Goal: Task Accomplishment & Management: Complete application form

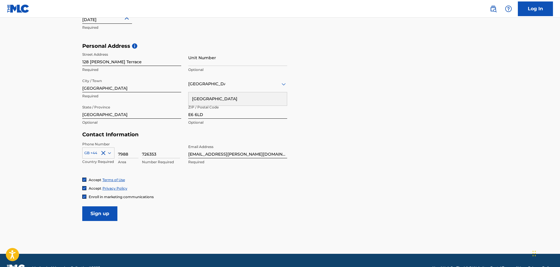
scroll to position [191, 0]
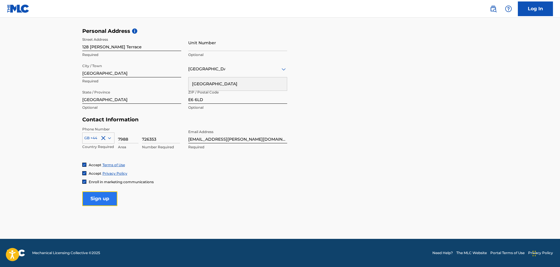
click at [107, 200] on input "Sign up" at bounding box center [99, 198] width 35 height 15
click at [99, 200] on input "Sign up" at bounding box center [99, 198] width 35 height 15
click at [254, 74] on div "Country [GEOGRAPHIC_DATA]" at bounding box center [237, 69] width 99 height 17
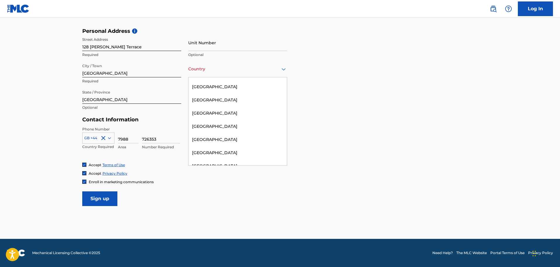
scroll to position [2739, 0]
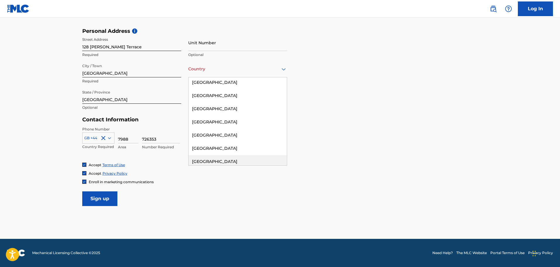
click at [224, 155] on div "[GEOGRAPHIC_DATA]" at bounding box center [238, 161] width 98 height 13
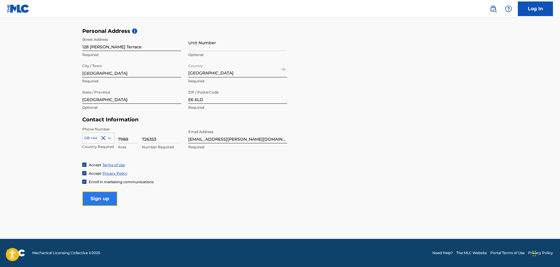
click at [94, 197] on input "Sign up" at bounding box center [99, 198] width 35 height 15
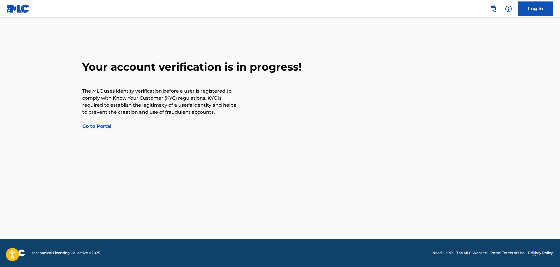
click at [104, 128] on link "Go to Portal" at bounding box center [96, 126] width 29 height 6
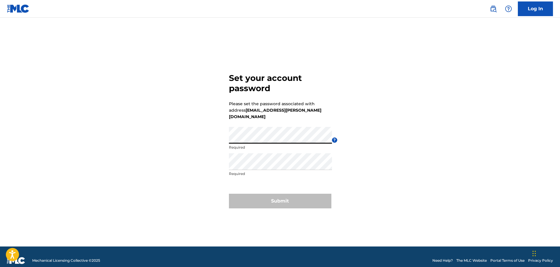
click at [206, 133] on div "Set your account password Please set the password associated with address pearl…" at bounding box center [280, 139] width 410 height 214
click at [411, 132] on div "Set your account password Please set the password associated with address pearl…" at bounding box center [280, 139] width 410 height 214
click at [401, 128] on div "Set your account password Please set the password associated with address pearl…" at bounding box center [280, 139] width 410 height 214
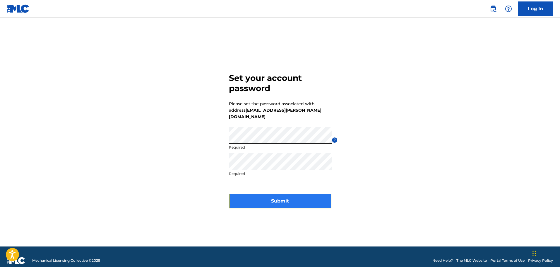
click at [278, 196] on button "Submit" at bounding box center [280, 201] width 102 height 15
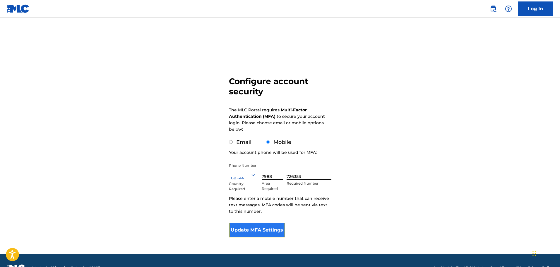
click at [259, 232] on button "Update MFA Settings" at bounding box center [257, 230] width 57 height 15
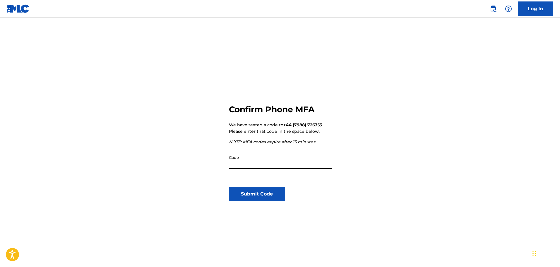
click at [270, 166] on input "Code" at bounding box center [280, 160] width 103 height 17
type input "204627"
click at [269, 191] on button "Submit Code" at bounding box center [257, 194] width 57 height 15
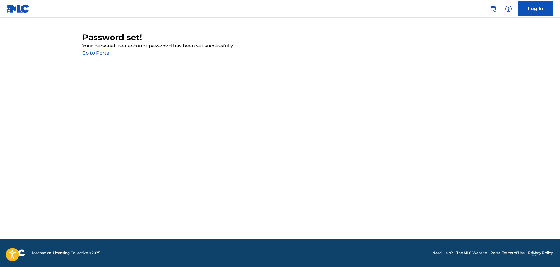
click at [100, 52] on link "Go to Portal" at bounding box center [96, 53] width 28 height 6
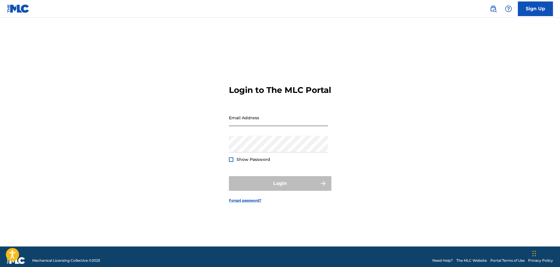
click at [250, 122] on input "Email Address" at bounding box center [278, 117] width 99 height 17
type input "[EMAIL_ADDRESS][PERSON_NAME][DOMAIN_NAME]"
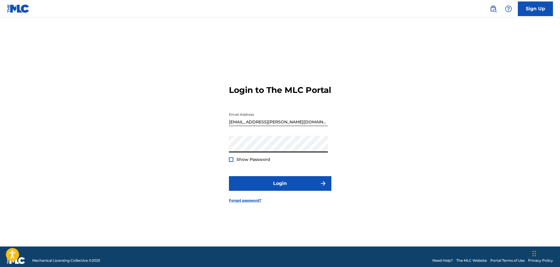
drag, startPoint x: 205, startPoint y: 181, endPoint x: 215, endPoint y: 181, distance: 9.7
click at [205, 181] on div "Login to The MLC Portal Email Address Pearl.jones@gmail.com Password Show Passw…" at bounding box center [280, 139] width 410 height 214
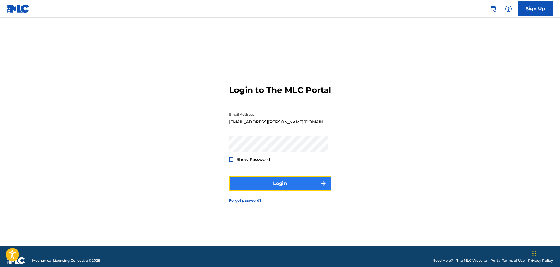
click at [250, 185] on button "Login" at bounding box center [280, 183] width 102 height 15
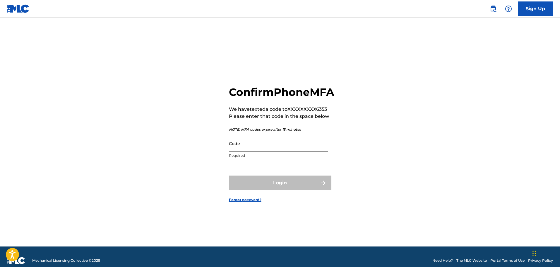
click at [257, 149] on input "Code" at bounding box center [278, 143] width 99 height 17
click at [257, 152] on input "Code" at bounding box center [278, 143] width 99 height 17
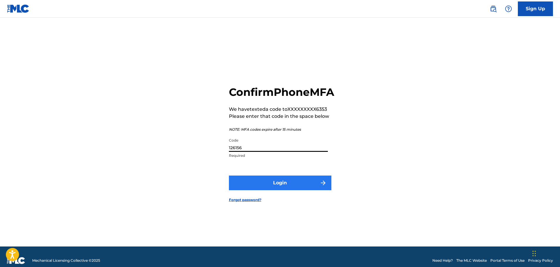
type input "126156"
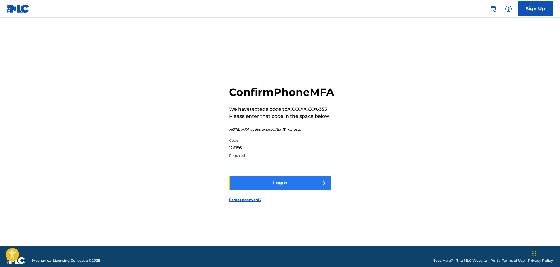
click at [270, 186] on button "Login" at bounding box center [280, 182] width 102 height 15
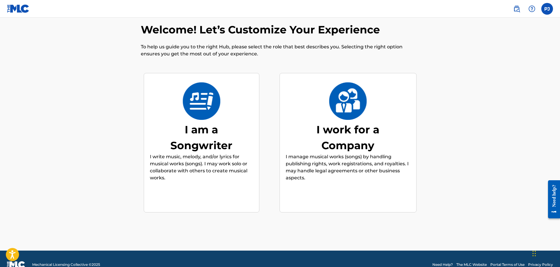
click at [194, 163] on p "I write music, melody, and/or lyrics for musical works (songs). I may work solo…" at bounding box center [201, 167] width 103 height 28
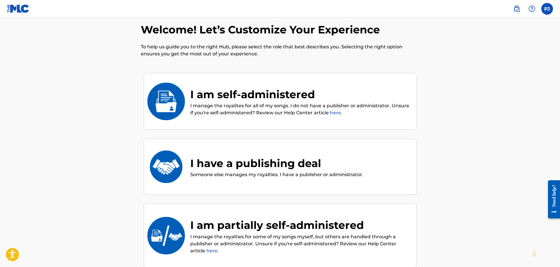
scroll to position [26, 0]
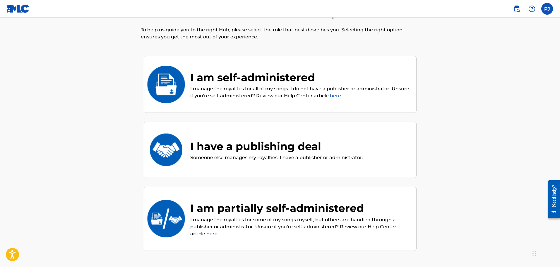
click at [271, 86] on p "I manage the royalites for all of my songs. I do not have a publisher or admini…" at bounding box center [300, 92] width 220 height 14
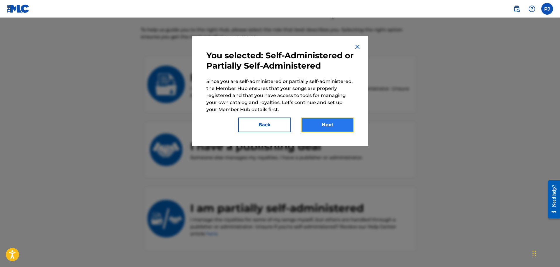
click at [324, 125] on button "Next" at bounding box center [327, 124] width 53 height 15
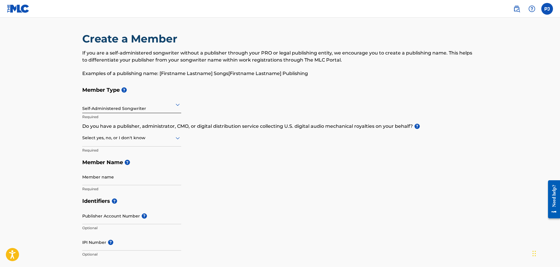
click at [159, 134] on div "Select yes, no, or I don't know" at bounding box center [131, 138] width 99 height 17
click at [160, 135] on div at bounding box center [131, 137] width 99 height 7
drag, startPoint x: 142, startPoint y: 146, endPoint x: 145, endPoint y: 144, distance: 3.2
click at [143, 146] on div "Select yes, no, or I don't know" at bounding box center [131, 138] width 99 height 17
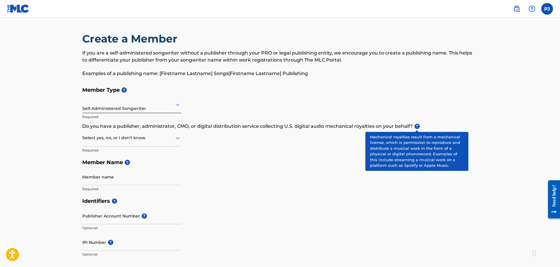
click at [416, 127] on span "?" at bounding box center [417, 126] width 5 height 5
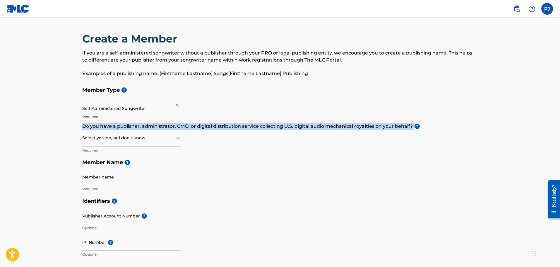
drag, startPoint x: 79, startPoint y: 124, endPoint x: 413, endPoint y: 124, distance: 334.7
click at [413, 124] on div "Create a Member If you are a self-administered songwriter without a publisher t…" at bounding box center [280, 265] width 410 height 467
copy p "Do you have a publisher, administrator, CMO, or digital distribution service co…"
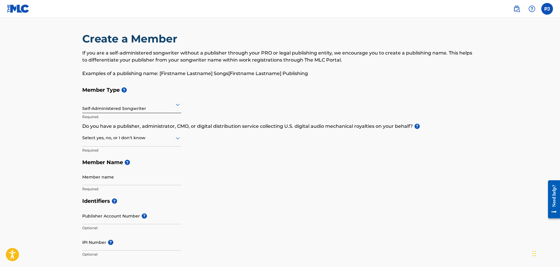
click at [249, 140] on div "Member Type ? Self-Administered Songwriter Required Do you have a publisher, ad…" at bounding box center [280, 139] width 396 height 111
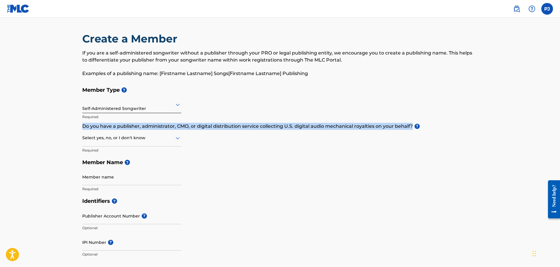
drag, startPoint x: 79, startPoint y: 129, endPoint x: 413, endPoint y: 122, distance: 333.5
click at [413, 122] on div "Create a Member If you are a self-administered songwriter without a publisher t…" at bounding box center [280, 265] width 410 height 467
copy p "Do you have a publisher, administrator, CMO, or digital distribution service co…"
click at [120, 147] on div "Select yes, no, or I don't know Required" at bounding box center [131, 143] width 99 height 26
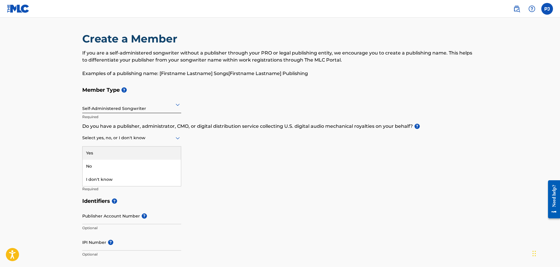
click at [119, 141] on div at bounding box center [131, 137] width 99 height 7
click at [100, 165] on div "No" at bounding box center [132, 166] width 98 height 13
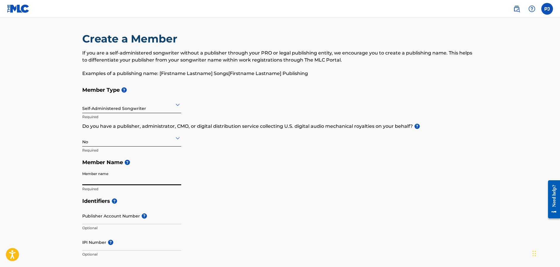
click at [105, 181] on input "Member name" at bounding box center [131, 176] width 99 height 17
type input "Pearl Jones"
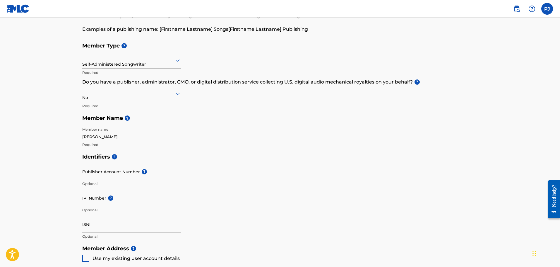
scroll to position [88, 0]
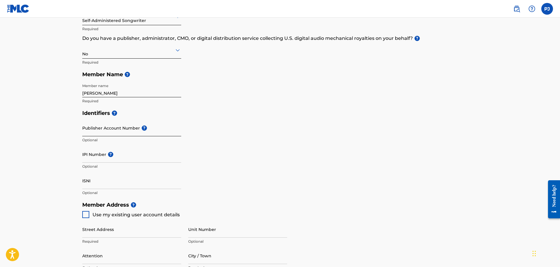
click at [106, 131] on input "Publisher Account Number ?" at bounding box center [131, 127] width 99 height 17
click at [61, 116] on main "Create a Member If you are a self-administered songwriter without a publisher t…" at bounding box center [280, 193] width 560 height 526
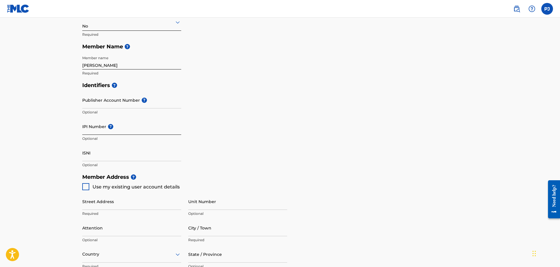
scroll to position [117, 0]
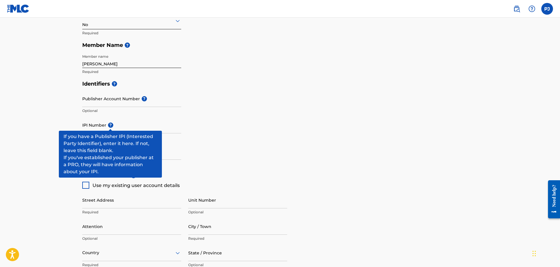
click at [108, 126] on span "?" at bounding box center [110, 124] width 5 height 5
click at [108, 126] on input "IPI Number ?" at bounding box center [131, 125] width 99 height 17
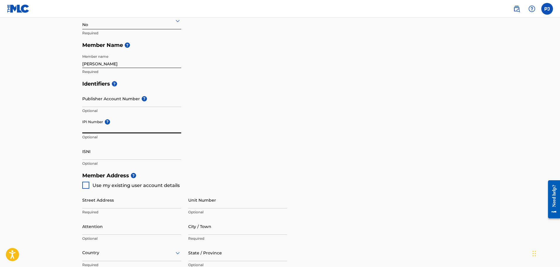
click at [108, 126] on input "IPI Number ?" at bounding box center [131, 125] width 99 height 17
click at [103, 128] on input "IPI Number ?" at bounding box center [131, 125] width 99 height 17
paste input "01304699444"
type input "01304699444"
click at [101, 152] on input "ISNI" at bounding box center [131, 151] width 99 height 17
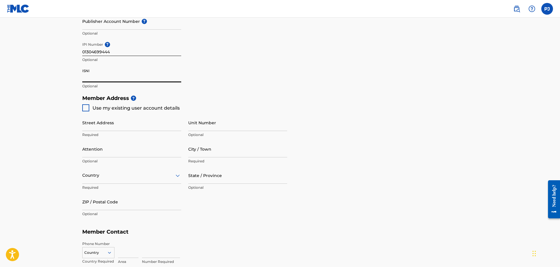
scroll to position [205, 0]
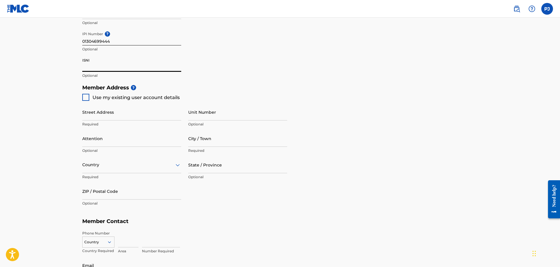
click at [86, 97] on div at bounding box center [85, 97] width 7 height 7
type input "128 [PERSON_NAME] Terrace"
type input "[GEOGRAPHIC_DATA]"
type input "E6 6LD"
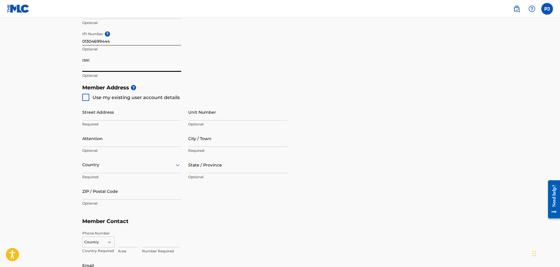
type input "7988"
type input "726353"
type input "pearl.jones@gmail.com"
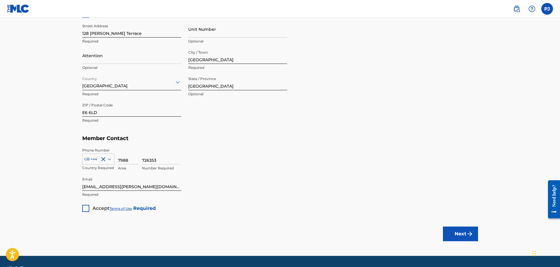
scroll to position [293, 0]
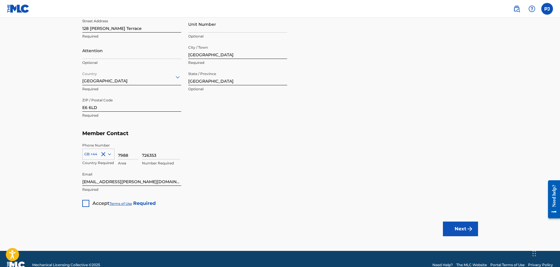
click at [85, 202] on div at bounding box center [85, 203] width 7 height 7
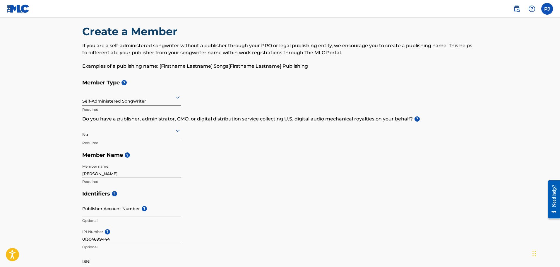
scroll to position [0, 0]
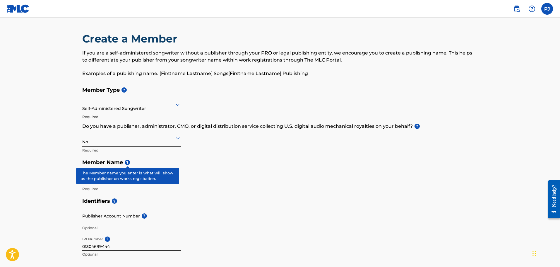
click at [126, 163] on span "?" at bounding box center [127, 162] width 5 height 5
click at [127, 162] on span "?" at bounding box center [127, 162] width 5 height 5
click at [126, 161] on span "?" at bounding box center [127, 162] width 5 height 5
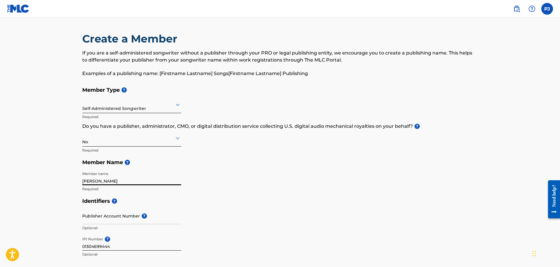
drag, startPoint x: 107, startPoint y: 179, endPoint x: 76, endPoint y: 177, distance: 30.5
click at [76, 177] on div "Create a Member If you are a self-administered songwriter without a publisher t…" at bounding box center [280, 265] width 410 height 467
drag, startPoint x: 105, startPoint y: 180, endPoint x: 62, endPoint y: 179, distance: 43.3
paste input "Music"
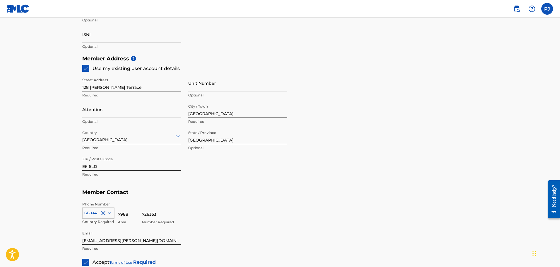
scroll to position [293, 0]
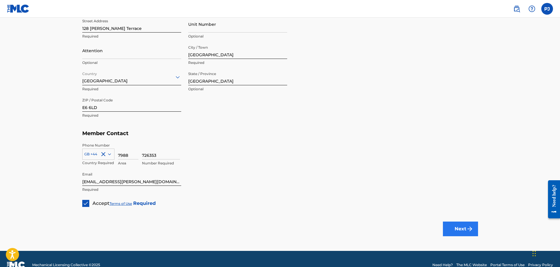
type input "French75 Music"
click at [447, 225] on button "Next" at bounding box center [460, 228] width 35 height 15
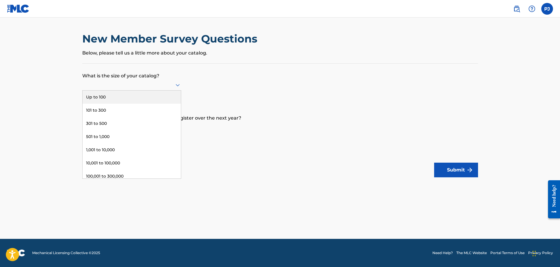
click at [177, 85] on icon at bounding box center [178, 85] width 4 height 2
click at [108, 85] on div at bounding box center [131, 84] width 99 height 7
click at [107, 99] on div "Up to 100" at bounding box center [132, 96] width 98 height 13
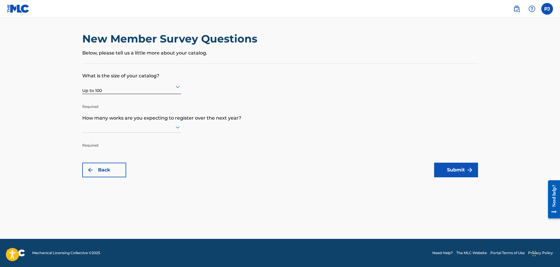
click at [117, 133] on div "Required" at bounding box center [131, 135] width 99 height 26
click at [175, 127] on icon at bounding box center [177, 127] width 7 height 7
click at [142, 141] on div "Up to 100" at bounding box center [132, 139] width 98 height 13
click at [177, 150] on p "Required" at bounding box center [131, 144] width 99 height 14
click at [468, 168] on img "submit" at bounding box center [469, 169] width 7 height 7
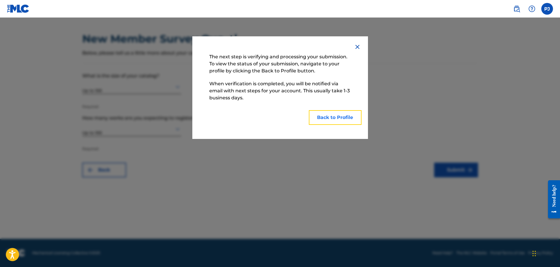
click at [320, 116] on button "Back to Profile" at bounding box center [335, 117] width 53 height 15
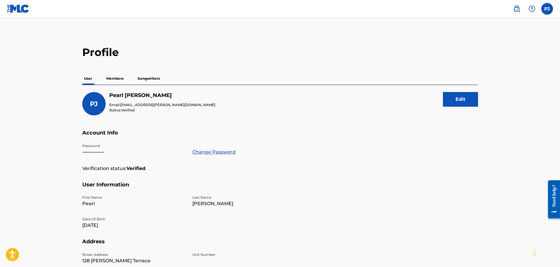
click at [122, 79] on p "Members" at bounding box center [115, 78] width 21 height 12
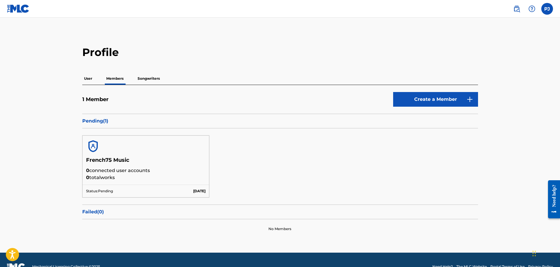
click at [140, 78] on p "Songwriters" at bounding box center [149, 78] width 26 height 12
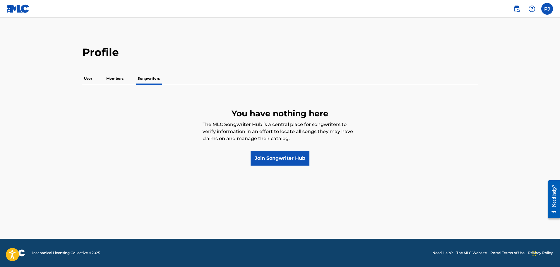
drag, startPoint x: 126, startPoint y: 78, endPoint x: 121, endPoint y: 78, distance: 4.7
click at [125, 78] on div "User Members Songwriters" at bounding box center [280, 78] width 396 height 12
click at [84, 81] on p "User" at bounding box center [88, 78] width 12 height 12
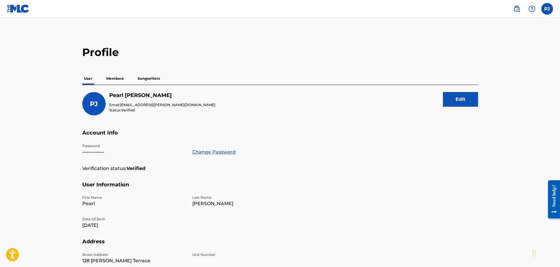
click at [121, 81] on p "Members" at bounding box center [115, 78] width 21 height 12
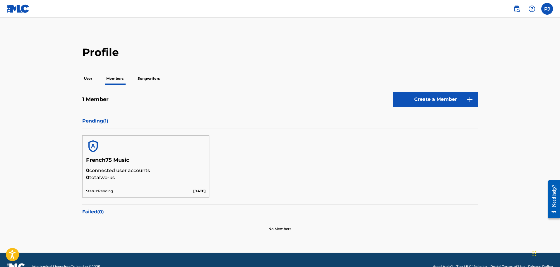
click at [137, 165] on h5 "French75 Music" at bounding box center [146, 162] width 120 height 10
click at [147, 82] on p "Songwriters" at bounding box center [149, 78] width 26 height 12
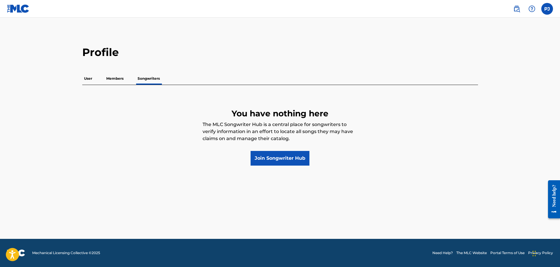
click at [89, 76] on p "User" at bounding box center [88, 78] width 12 height 12
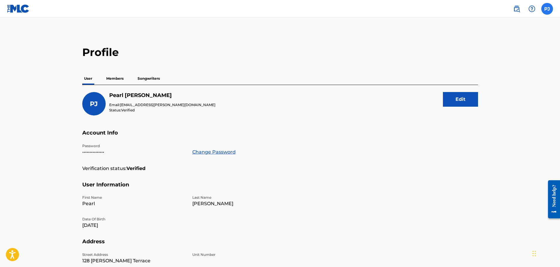
click at [545, 13] on label at bounding box center [547, 9] width 12 height 12
click at [547, 9] on input "PJ Pearl Jones pearl.jones@gmail.com Notification Preferences Profile Log out" at bounding box center [547, 9] width 0 height 0
click at [356, 61] on div "Profile User Members Songwriters PJ Pearl Jones Email: pearl.jones@gmail.com St…" at bounding box center [280, 202] width 410 height 313
